Goal: Task Accomplishment & Management: Use online tool/utility

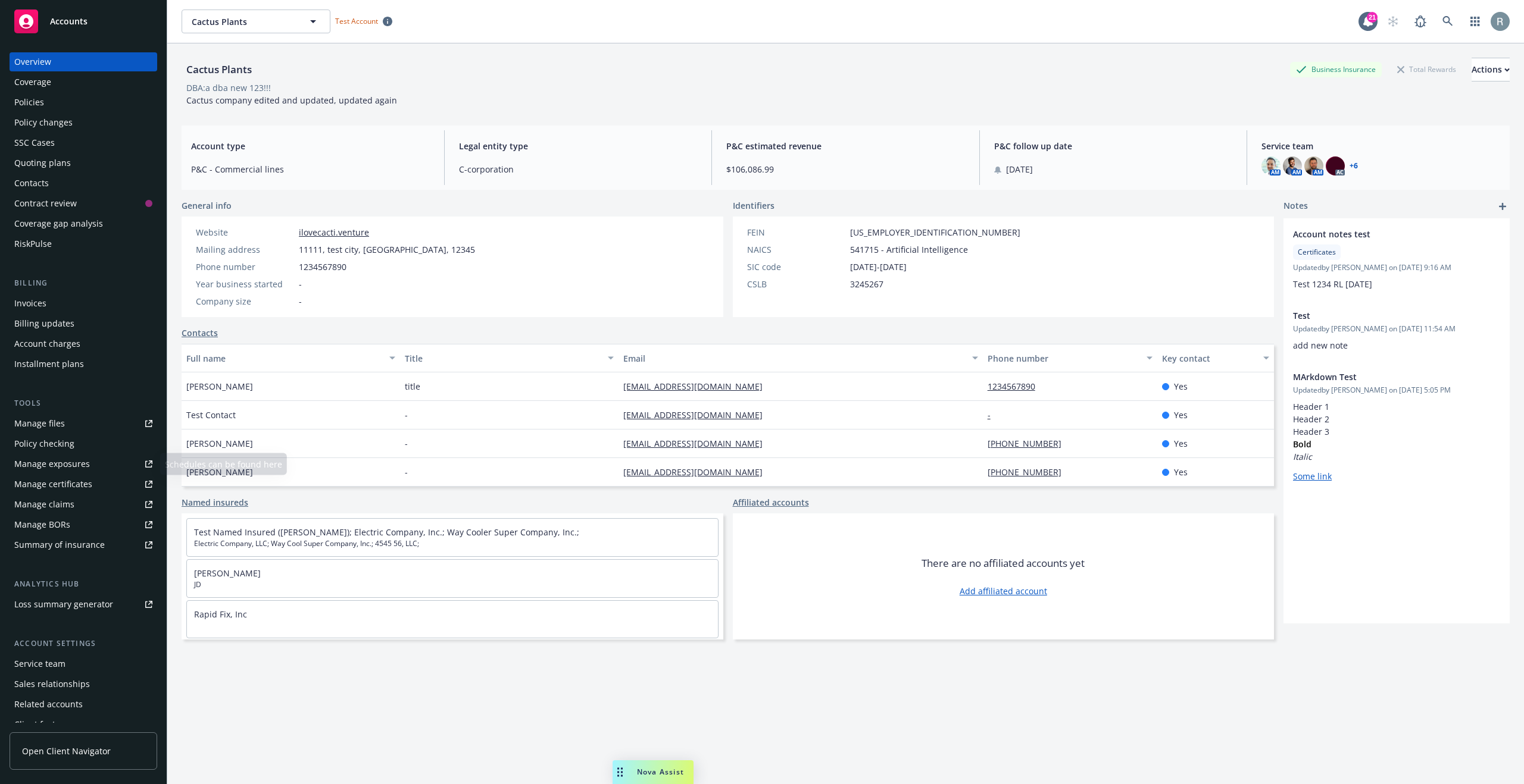
click at [52, 422] on div "Manage files" at bounding box center [40, 424] width 51 height 19
click at [1463, 25] on link "button" at bounding box center [1475, 21] width 24 height 24
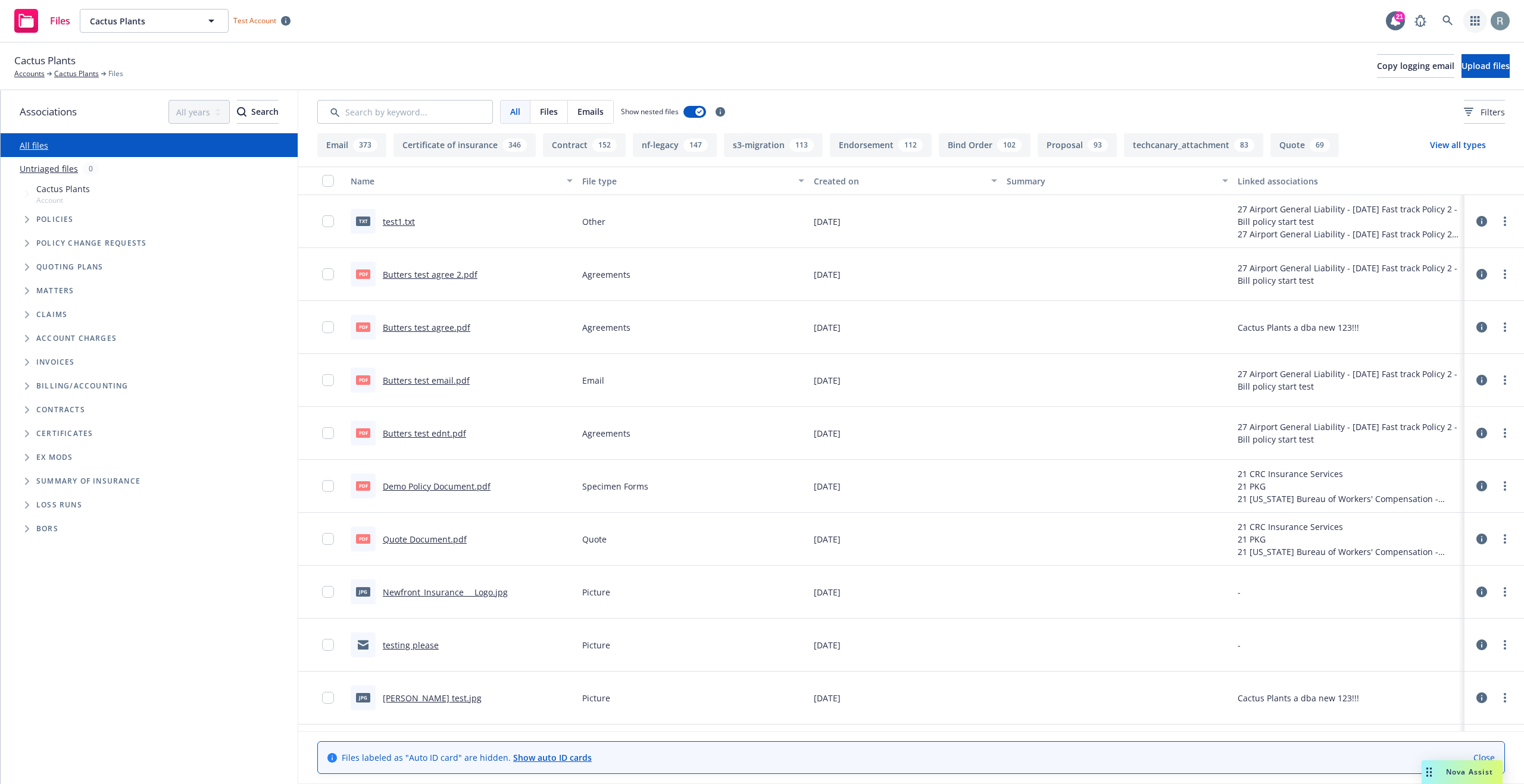
click at [1473, 24] on icon "button" at bounding box center [1475, 21] width 9 height 9
click at [1476, 273] on icon at bounding box center [1482, 274] width 11 height 11
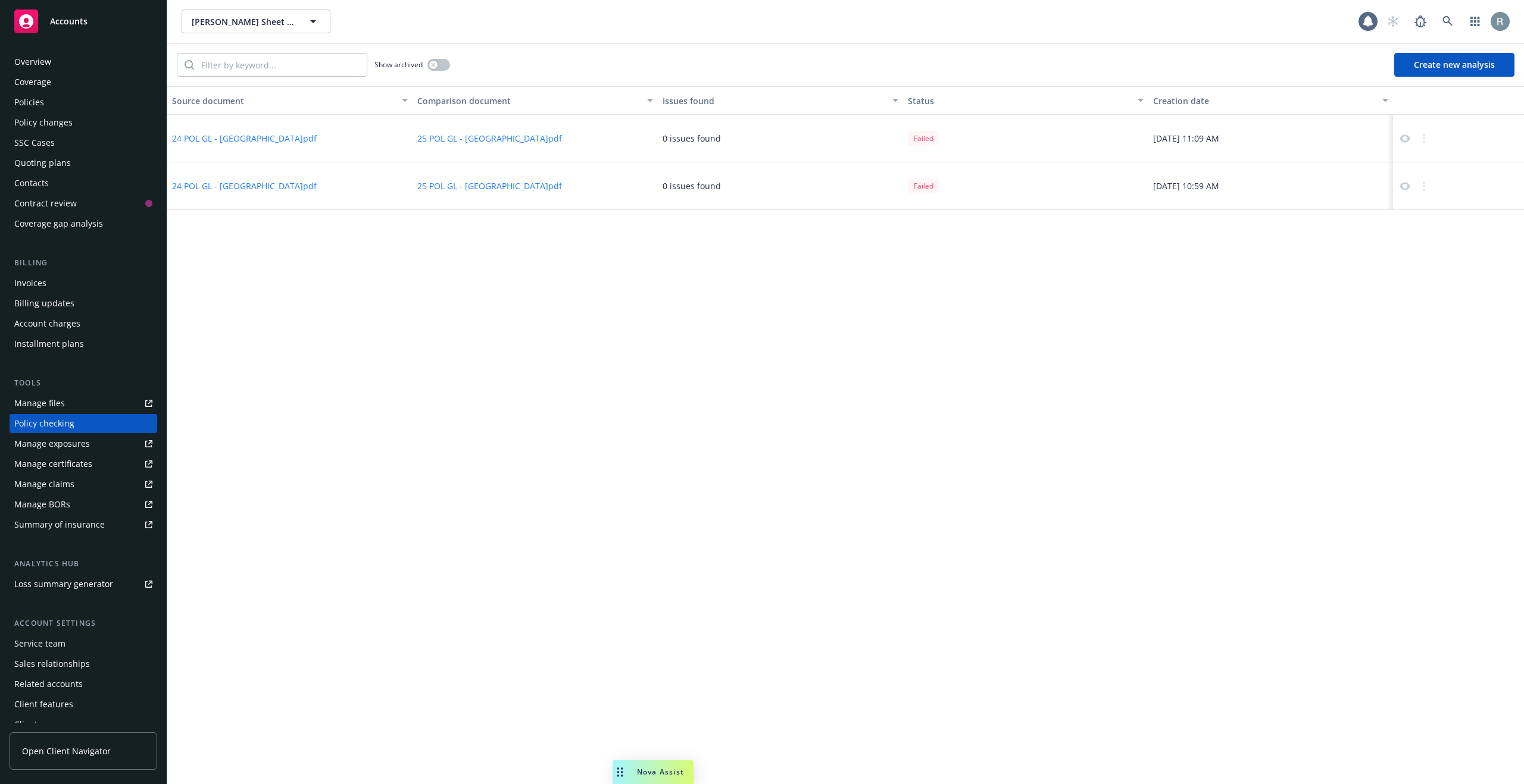
scroll to position [12, 0]
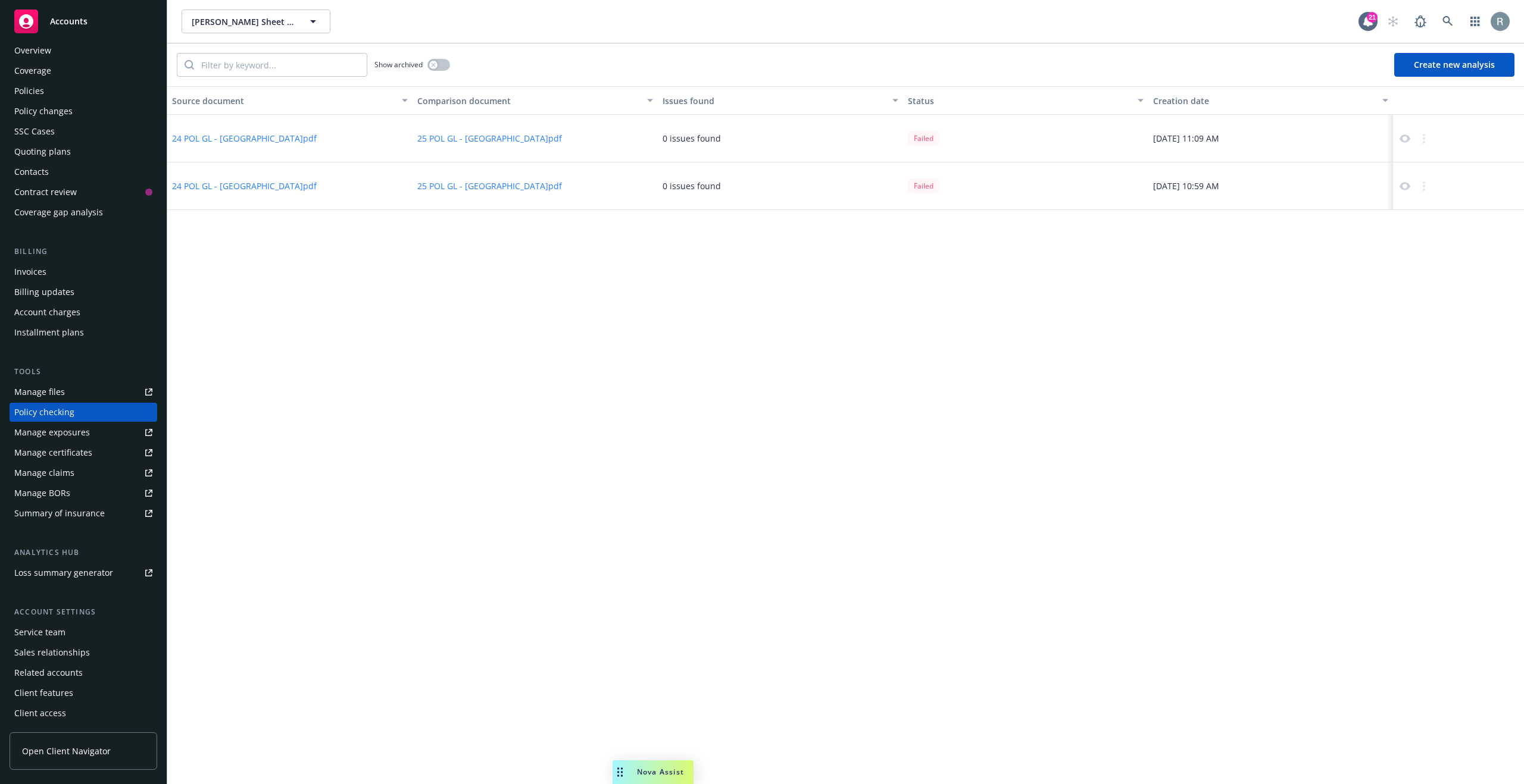
click at [238, 140] on button "24 POL GL - [GEOGRAPHIC_DATA]pdf" at bounding box center [244, 138] width 144 height 12
click at [477, 138] on button "25 POL GL - [GEOGRAPHIC_DATA]pdf" at bounding box center [489, 138] width 144 height 12
